Goal: Transaction & Acquisition: Purchase product/service

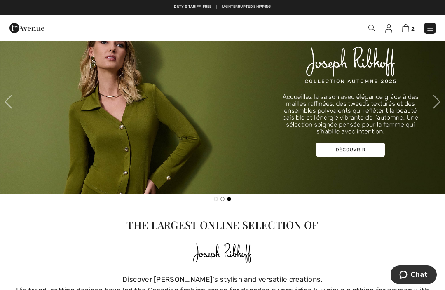
scroll to position [223, 0]
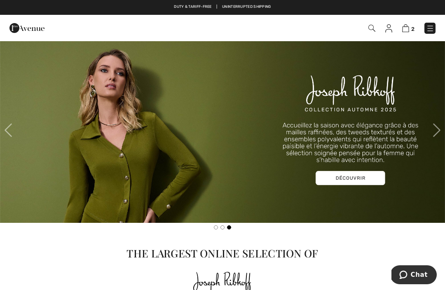
click at [9, 129] on span at bounding box center [8, 130] width 16 height 16
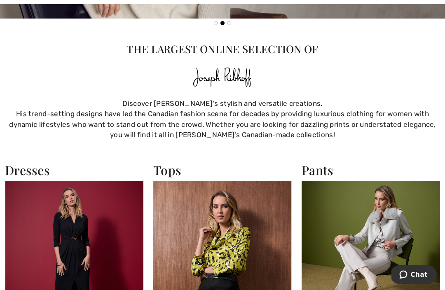
scroll to position [427, 0]
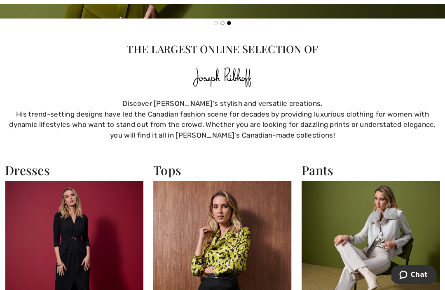
click at [246, 262] on img at bounding box center [222, 265] width 139 height 169
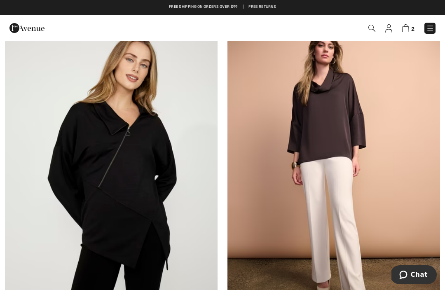
scroll to position [92, 0]
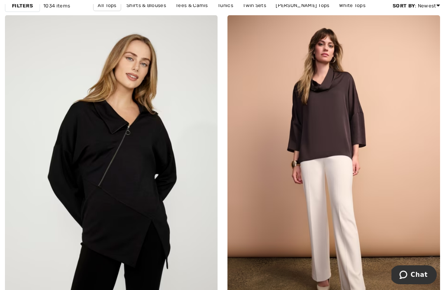
click at [345, 201] on img at bounding box center [334, 174] width 213 height 319
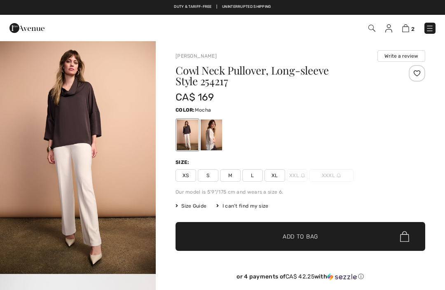
checkbox input "true"
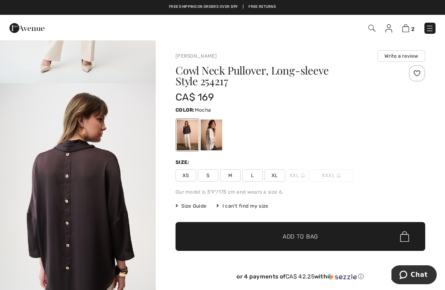
scroll to position [691, 0]
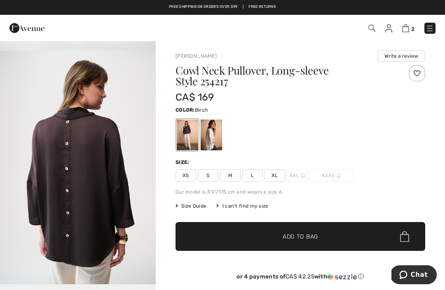
click at [216, 144] on div at bounding box center [211, 135] width 21 height 31
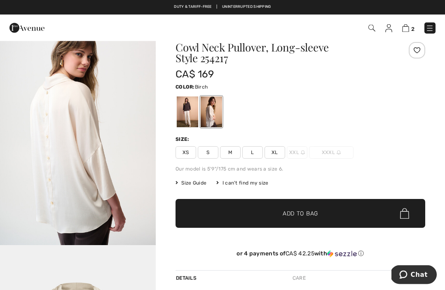
scroll to position [0, 0]
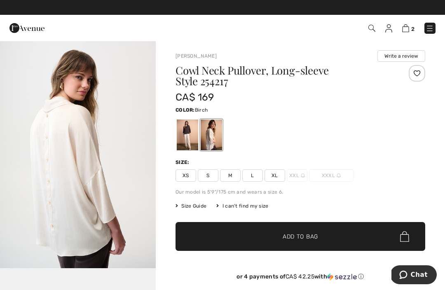
click at [199, 207] on span "Size Guide" at bounding box center [191, 205] width 31 height 7
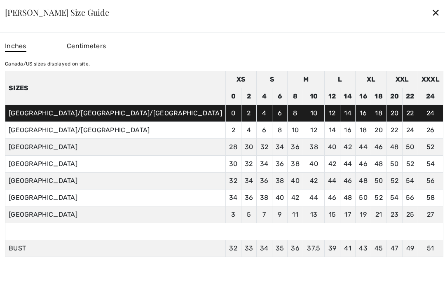
click at [432, 11] on div "✕" at bounding box center [436, 12] width 9 height 17
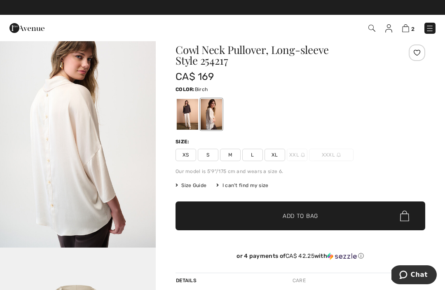
scroll to position [20, 0]
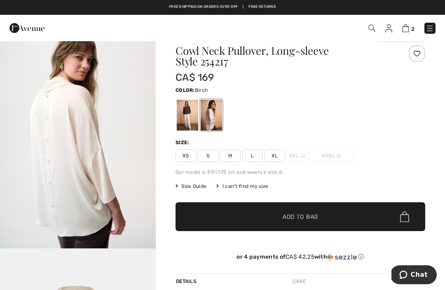
click at [233, 157] on span "M" at bounding box center [230, 156] width 21 height 12
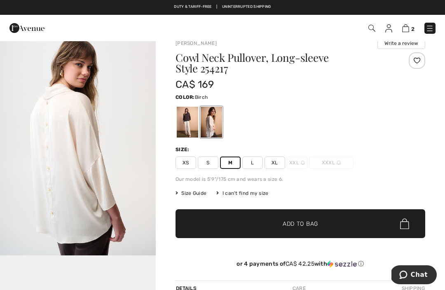
scroll to position [0, 0]
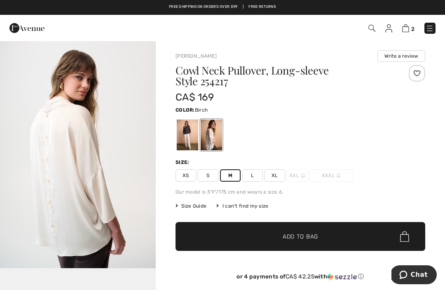
click at [202, 206] on span "Size Guide" at bounding box center [191, 205] width 31 height 7
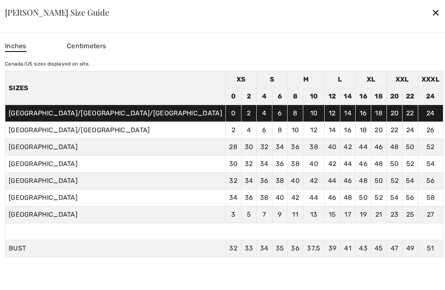
click at [432, 14] on div "✕" at bounding box center [436, 12] width 9 height 17
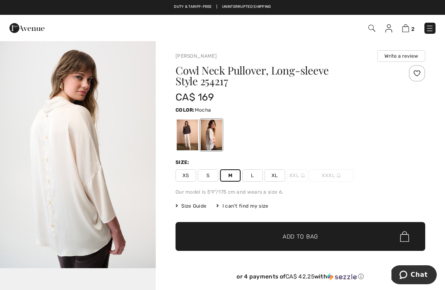
click at [190, 143] on div at bounding box center [187, 135] width 21 height 31
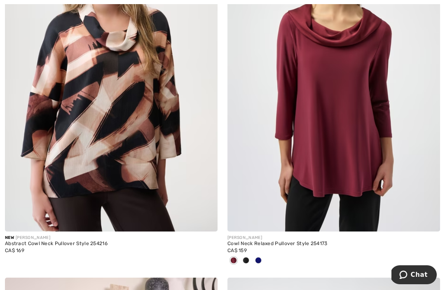
scroll to position [2402, 0]
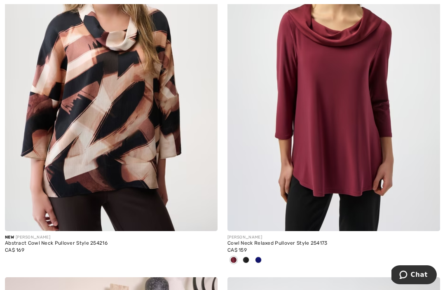
click at [259, 261] on div at bounding box center [258, 261] width 12 height 14
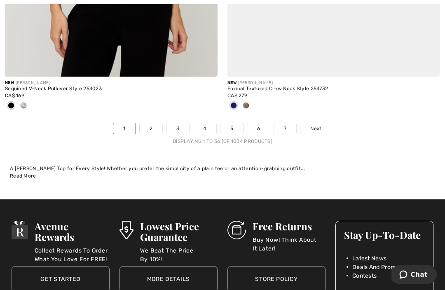
scroll to position [6650, 0]
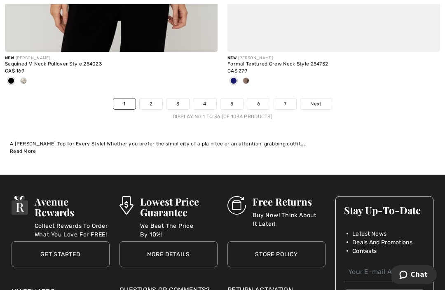
click at [319, 100] on span "Next" at bounding box center [315, 103] width 11 height 7
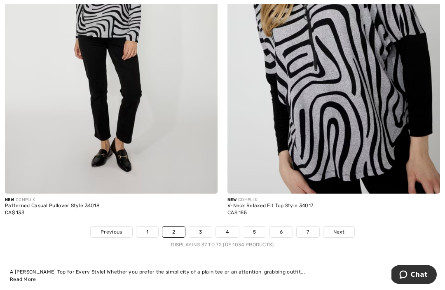
scroll to position [6468, 0]
click at [200, 227] on link "3" at bounding box center [200, 232] width 23 height 11
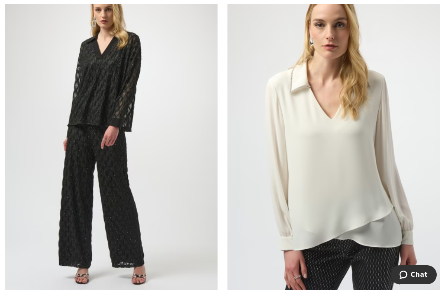
scroll to position [5228, 0]
click at [384, 216] on img at bounding box center [334, 137] width 213 height 319
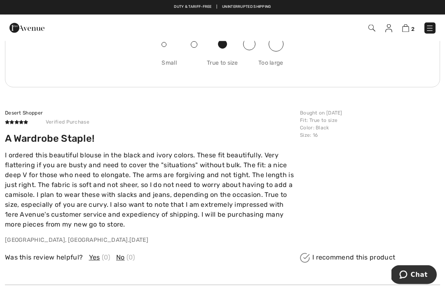
scroll to position [1147, 0]
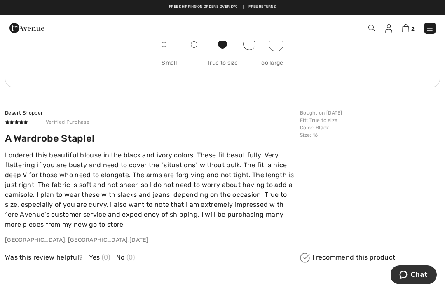
click at [99, 254] on div "Was this review helpful? Yes (0) No (0)" at bounding box center [150, 258] width 290 height 10
click at [98, 255] on div "Was this review helpful? Yes (0) No (0)" at bounding box center [150, 258] width 290 height 10
click at [110, 260] on div "Was this review helpful? Yes (0) No (0)" at bounding box center [150, 258] width 290 height 10
click at [102, 255] on span "(0)" at bounding box center [106, 258] width 9 height 10
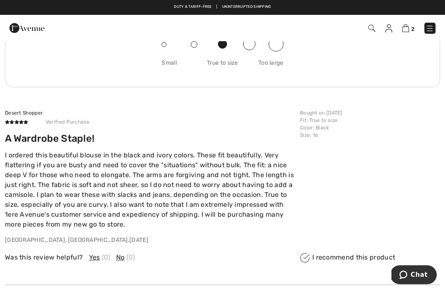
click at [110, 256] on div "Was this review helpful? Yes (0) No (0)" at bounding box center [150, 258] width 290 height 10
click at [112, 256] on div "Was this review helpful? Yes (0) No (0)" at bounding box center [150, 258] width 290 height 10
click at [113, 255] on div "Was this review helpful? Yes (0) No (0)" at bounding box center [150, 258] width 290 height 10
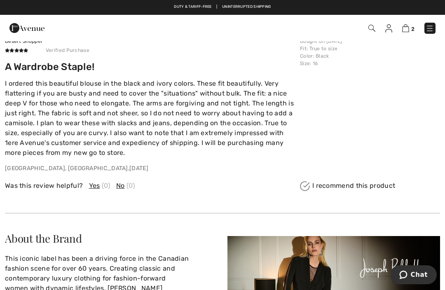
scroll to position [1219, 0]
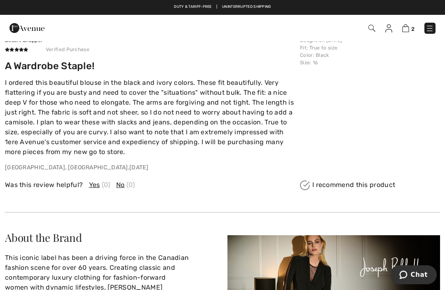
click at [106, 182] on span "(0)" at bounding box center [106, 185] width 9 height 10
click at [102, 180] on span "(0)" at bounding box center [106, 185] width 9 height 10
click at [102, 181] on span "(0)" at bounding box center [106, 185] width 9 height 10
click at [295, 182] on div "Was this review helpful? Yes (0) No (0)" at bounding box center [150, 185] width 290 height 10
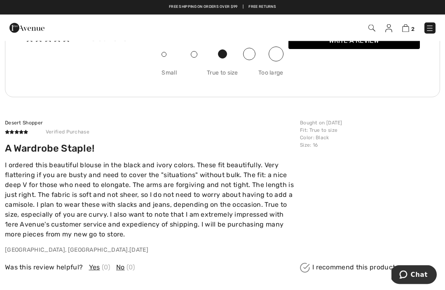
scroll to position [1137, 0]
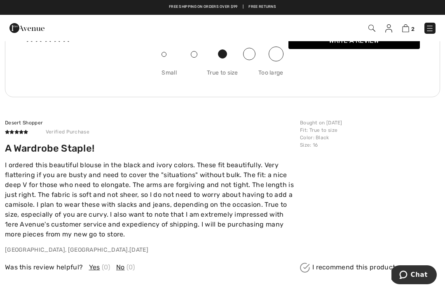
click at [99, 259] on div "Was this review helpful? Yes (0) No (0)" at bounding box center [150, 263] width 290 height 19
click at [106, 268] on span "(0)" at bounding box center [106, 268] width 9 height 10
click at [108, 263] on span "(0)" at bounding box center [106, 268] width 9 height 10
click at [111, 266] on div "Was this review helpful? Yes (0) No (0)" at bounding box center [150, 268] width 290 height 10
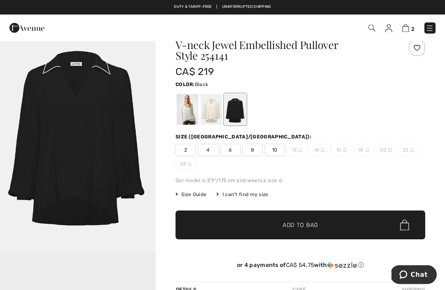
scroll to position [0, 0]
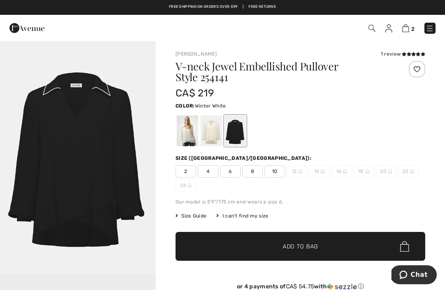
click at [193, 140] on div at bounding box center [187, 130] width 21 height 31
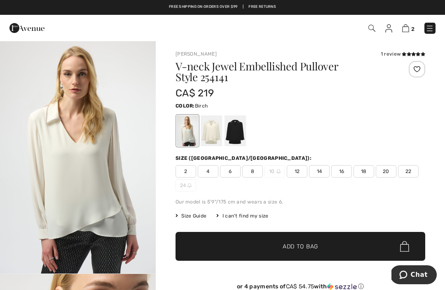
click at [215, 138] on div at bounding box center [211, 130] width 21 height 31
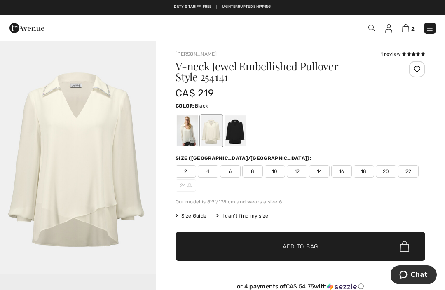
click at [244, 138] on div at bounding box center [235, 130] width 21 height 31
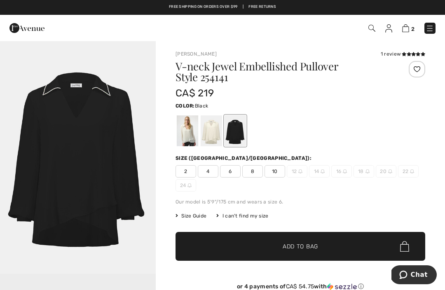
click at [282, 174] on span "10" at bounding box center [275, 171] width 21 height 12
click at [281, 249] on span "✔ Added to Bag" at bounding box center [288, 246] width 50 height 9
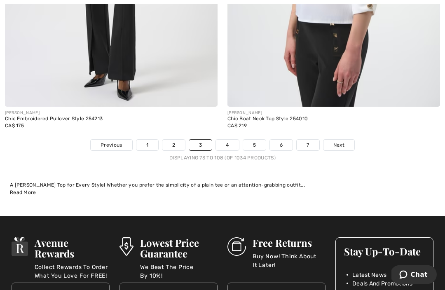
scroll to position [6487, 0]
click at [230, 140] on link "4" at bounding box center [227, 145] width 23 height 11
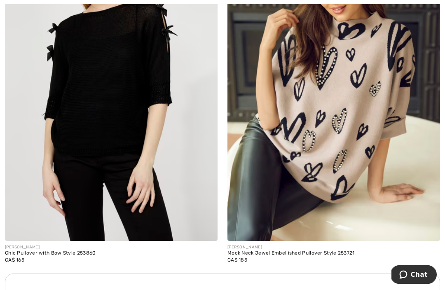
scroll to position [1984, 0]
click at [337, 209] on img at bounding box center [334, 81] width 213 height 319
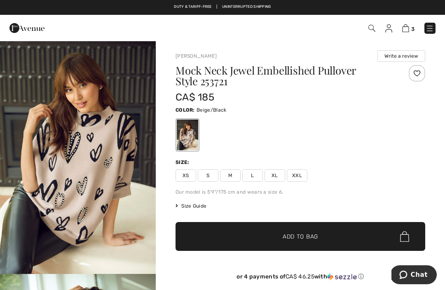
click at [200, 209] on span "Size Guide" at bounding box center [191, 205] width 31 height 7
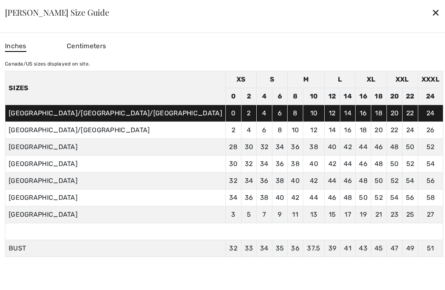
click at [432, 16] on div "✕" at bounding box center [436, 12] width 9 height 17
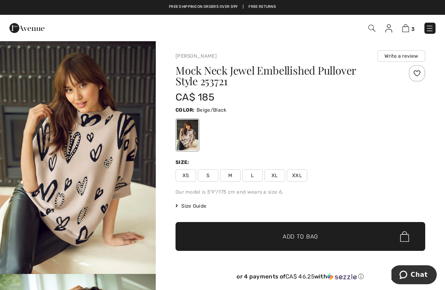
click at [254, 175] on span "L" at bounding box center [252, 175] width 21 height 12
click at [255, 239] on span "✔ Added to Bag Add to Bag" at bounding box center [301, 236] width 250 height 29
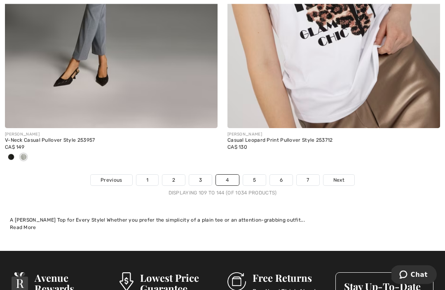
scroll to position [6547, 0]
click at [255, 175] on link "5" at bounding box center [254, 180] width 23 height 11
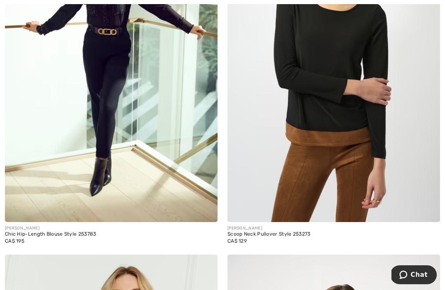
scroll to position [1292, 0]
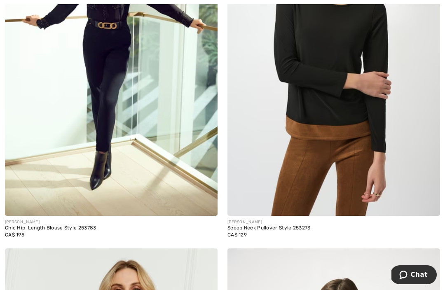
click at [355, 190] on img at bounding box center [334, 56] width 213 height 319
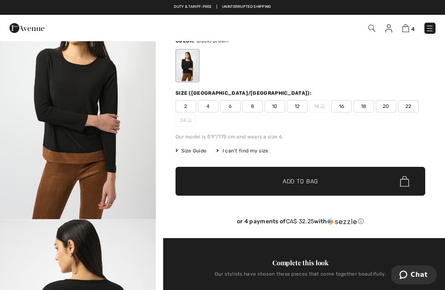
scroll to position [40, 0]
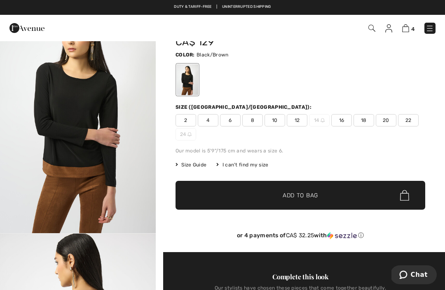
click at [196, 164] on span "Size Guide" at bounding box center [191, 164] width 31 height 7
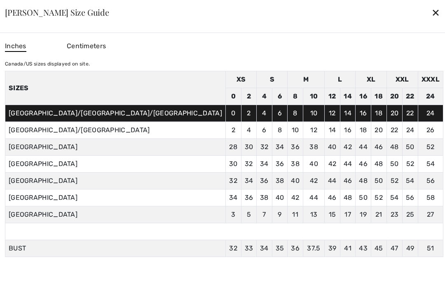
click at [432, 13] on div "✕" at bounding box center [436, 12] width 9 height 17
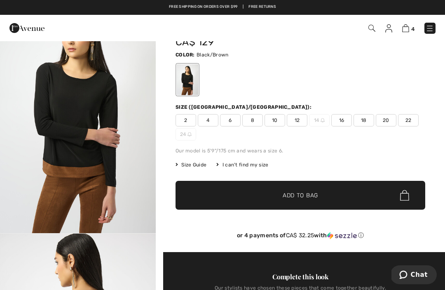
click at [301, 120] on span "12" at bounding box center [297, 120] width 21 height 12
click at [275, 200] on span "✔ Added to Bag Add to Bag" at bounding box center [301, 195] width 250 height 29
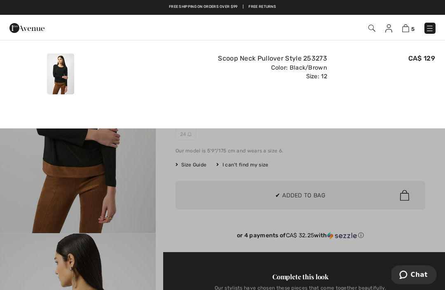
scroll to position [0, 0]
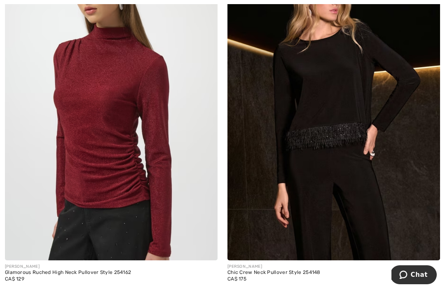
scroll to position [5363, 0]
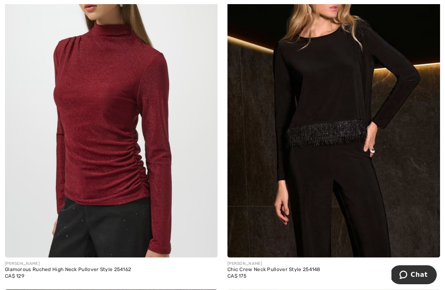
click at [365, 205] on img at bounding box center [334, 98] width 213 height 319
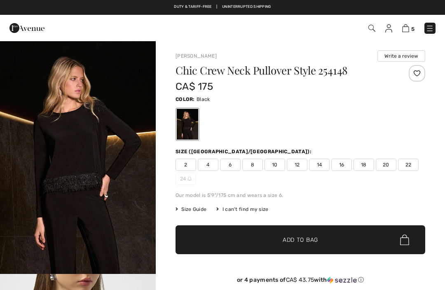
checkbox input "true"
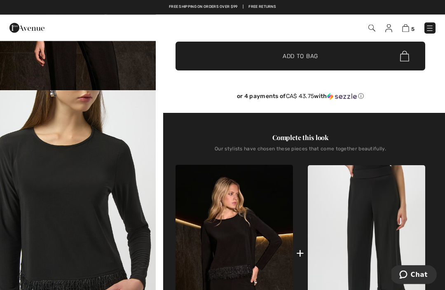
scroll to position [182, 0]
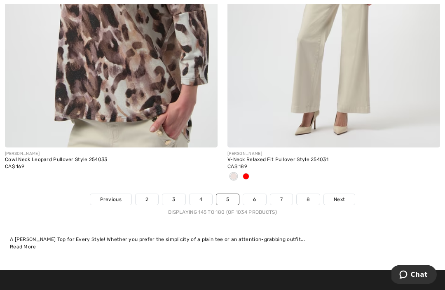
scroll to position [6527, 0]
click at [338, 196] on span "Next" at bounding box center [339, 199] width 11 height 7
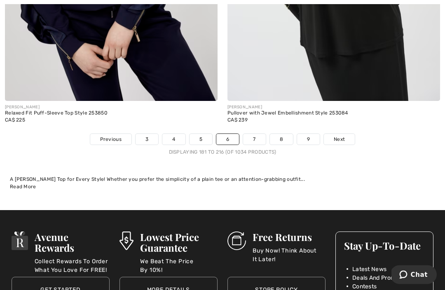
scroll to position [6506, 0]
click at [342, 136] on span "Next" at bounding box center [339, 139] width 11 height 7
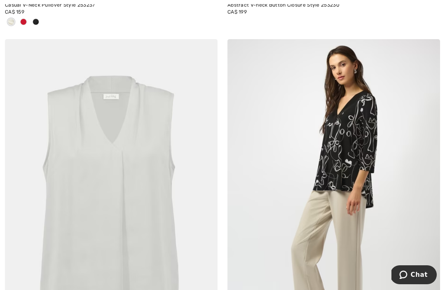
scroll to position [3045, 0]
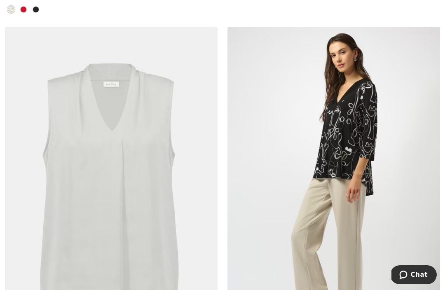
click at [339, 237] on img at bounding box center [334, 186] width 213 height 319
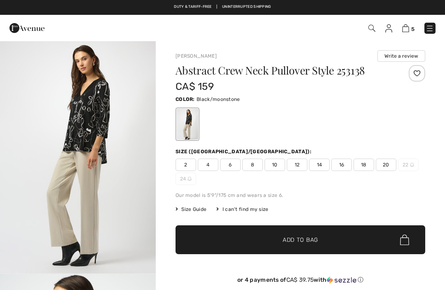
checkbox input "true"
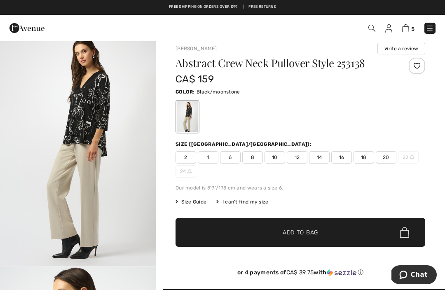
scroll to position [7, 0]
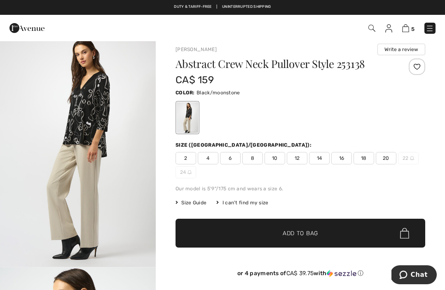
click at [280, 159] on span "10" at bounding box center [275, 158] width 21 height 12
click at [344, 227] on span "✔ Added to Bag Add to Bag" at bounding box center [301, 233] width 250 height 29
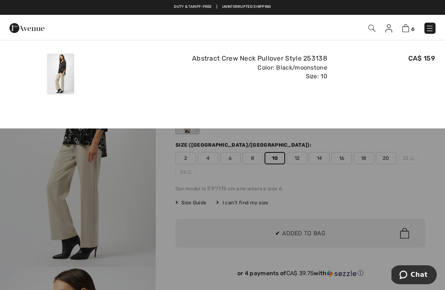
scroll to position [0, 0]
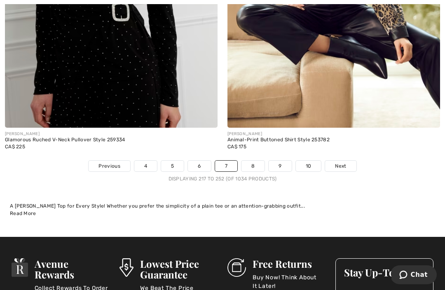
scroll to position [6583, 0]
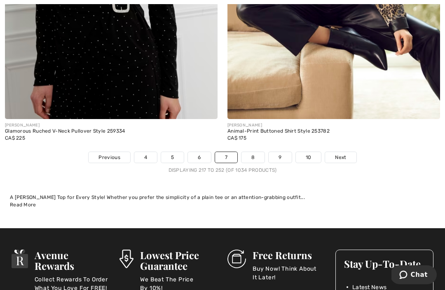
click at [344, 154] on span "Next" at bounding box center [340, 157] width 11 height 7
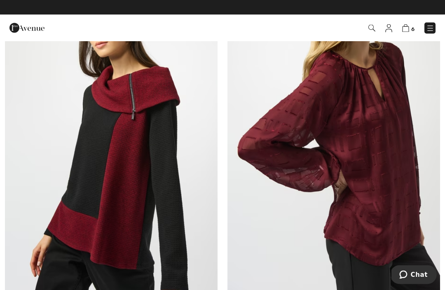
scroll to position [3409, 0]
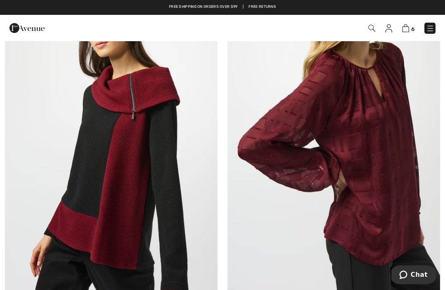
click at [134, 202] on img at bounding box center [111, 133] width 213 height 319
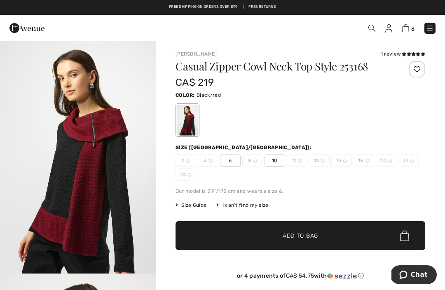
click at [275, 161] on span "10" at bounding box center [275, 161] width 21 height 12
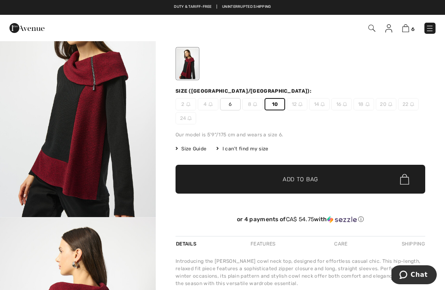
scroll to position [66, 0]
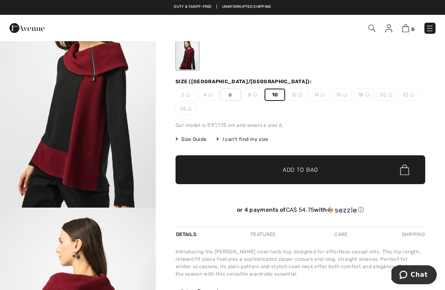
click at [197, 141] on span "Size Guide" at bounding box center [191, 139] width 31 height 7
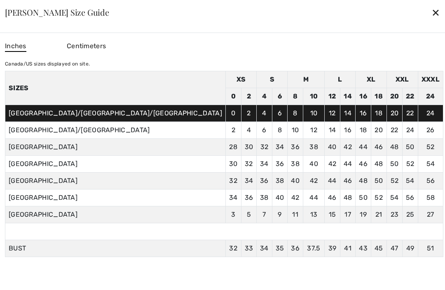
click at [432, 21] on div "✕" at bounding box center [436, 12] width 9 height 17
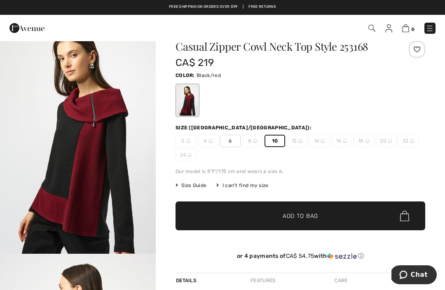
scroll to position [0, 0]
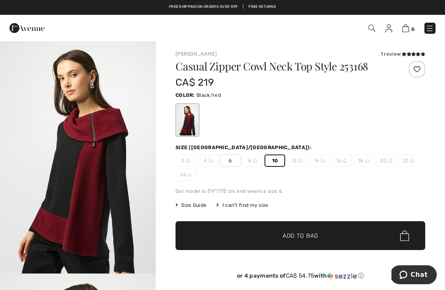
click at [323, 234] on span "✔ Added to Bag Add to Bag" at bounding box center [301, 235] width 250 height 29
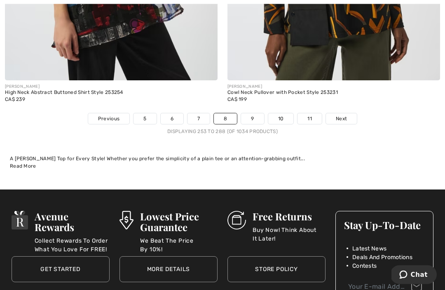
scroll to position [6554, 0]
click at [345, 115] on span "Next" at bounding box center [341, 118] width 11 height 7
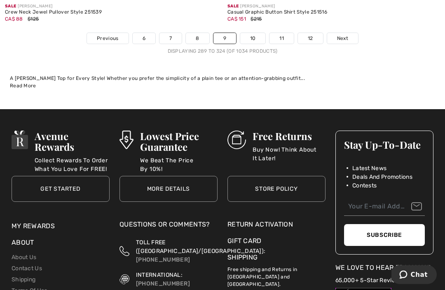
scroll to position [6616, 0]
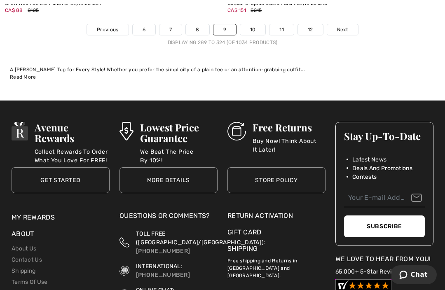
click at [343, 26] on span "Next" at bounding box center [342, 29] width 11 height 7
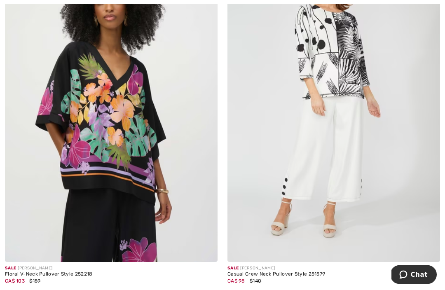
scroll to position [2399, 0]
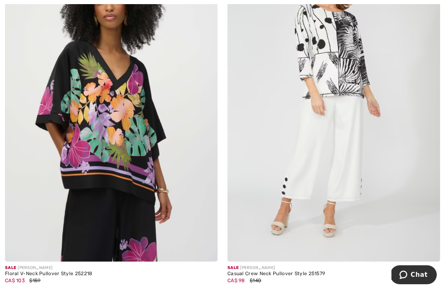
click at [355, 177] on img at bounding box center [334, 102] width 213 height 319
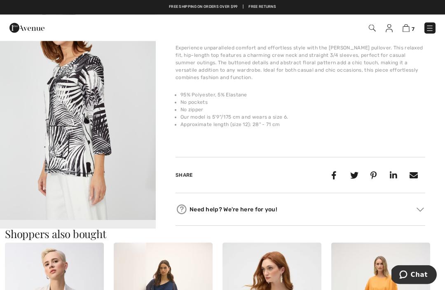
scroll to position [290, 0]
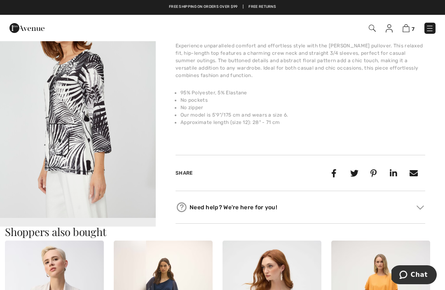
click at [425, 208] on div at bounding box center [421, 207] width 7 height 9
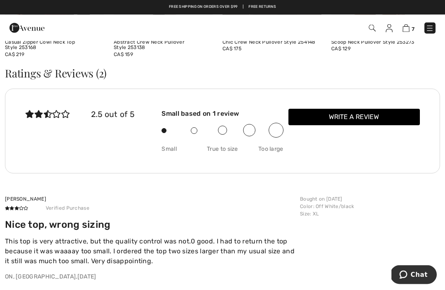
scroll to position [1162, 0]
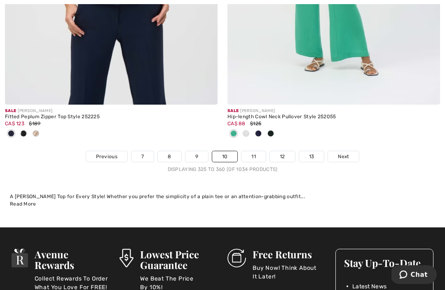
scroll to position [6529, 0]
click at [345, 153] on span "Next" at bounding box center [343, 156] width 11 height 7
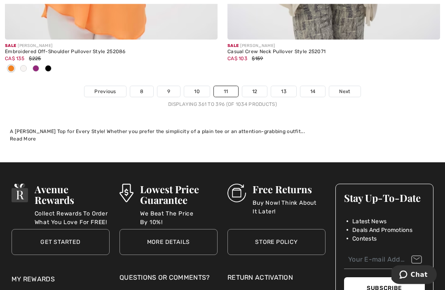
scroll to position [6622, 0]
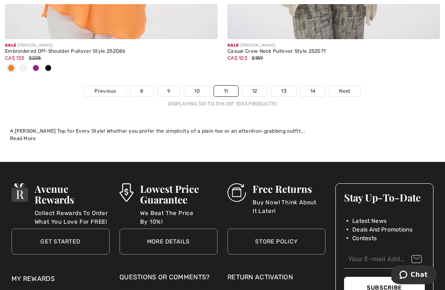
click at [350, 89] on link "Next" at bounding box center [344, 91] width 31 height 11
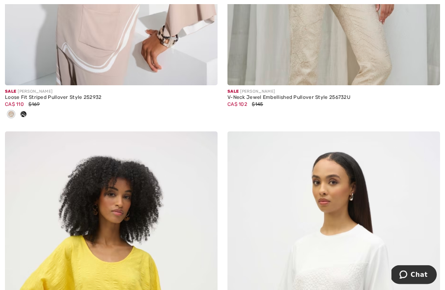
scroll to position [1788, 0]
click at [433, 201] on img at bounding box center [334, 290] width 213 height 319
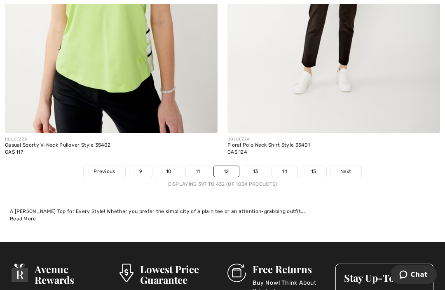
scroll to position [6560, 0]
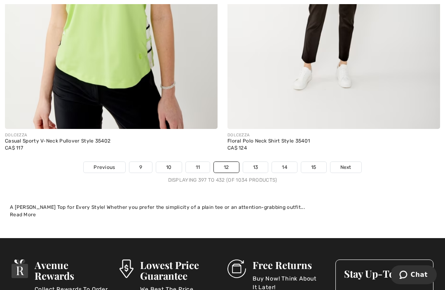
click at [348, 164] on span "Next" at bounding box center [346, 167] width 11 height 7
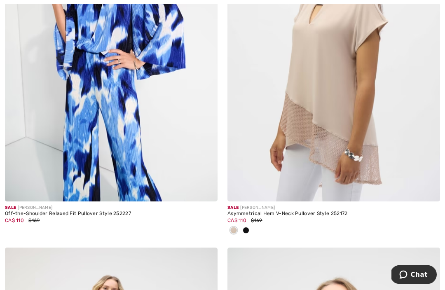
scroll to position [3528, 0]
